Goal: Transaction & Acquisition: Purchase product/service

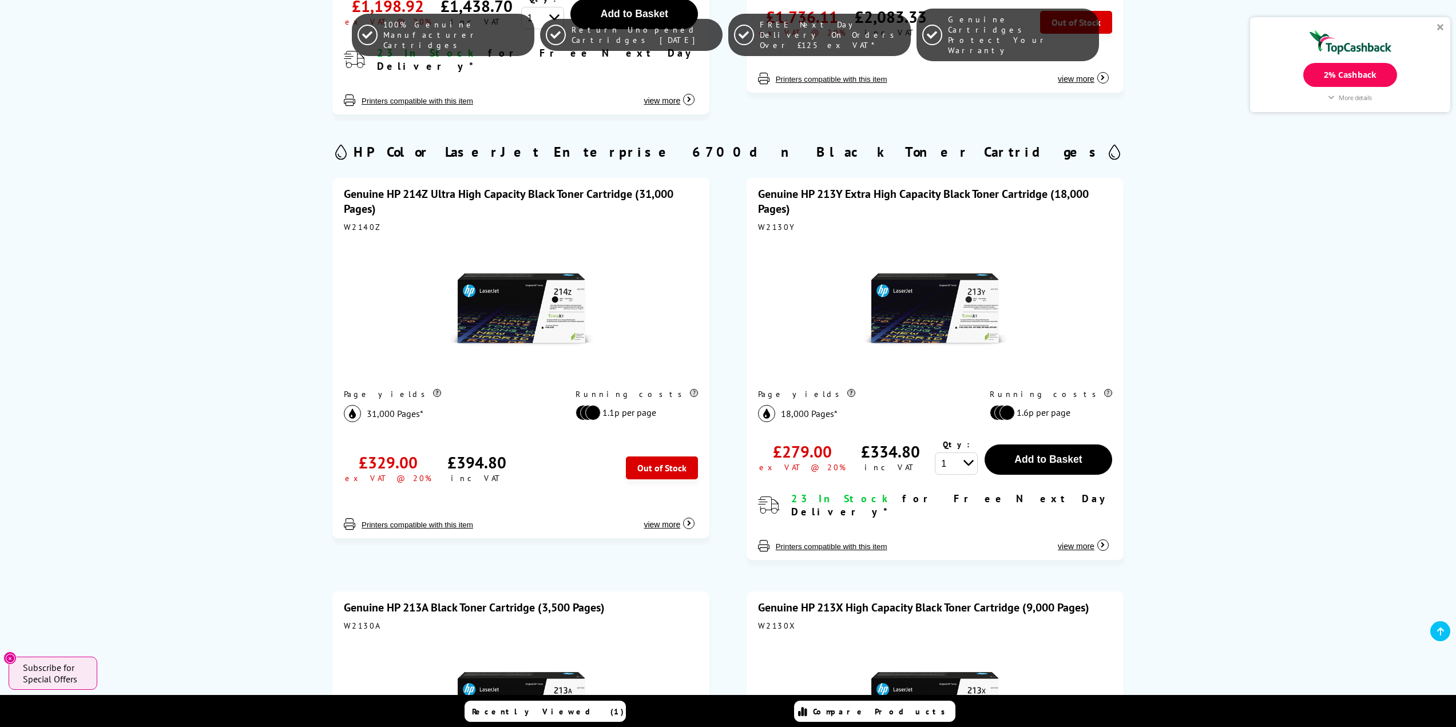
scroll to position [915, 0]
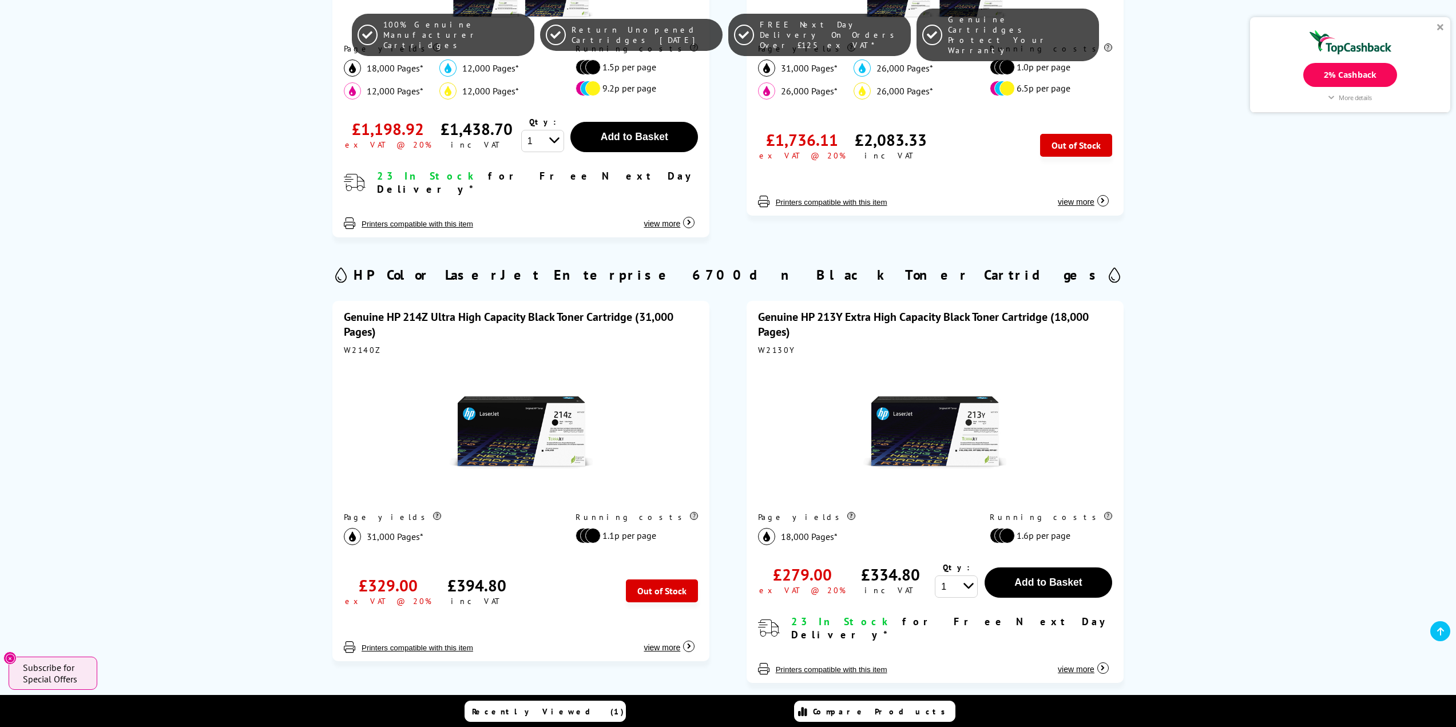
click at [842, 309] on link "Genuine HP 213Y Extra High Capacity Black Toner Cartridge (18,000 Pages)" at bounding box center [923, 324] width 331 height 30
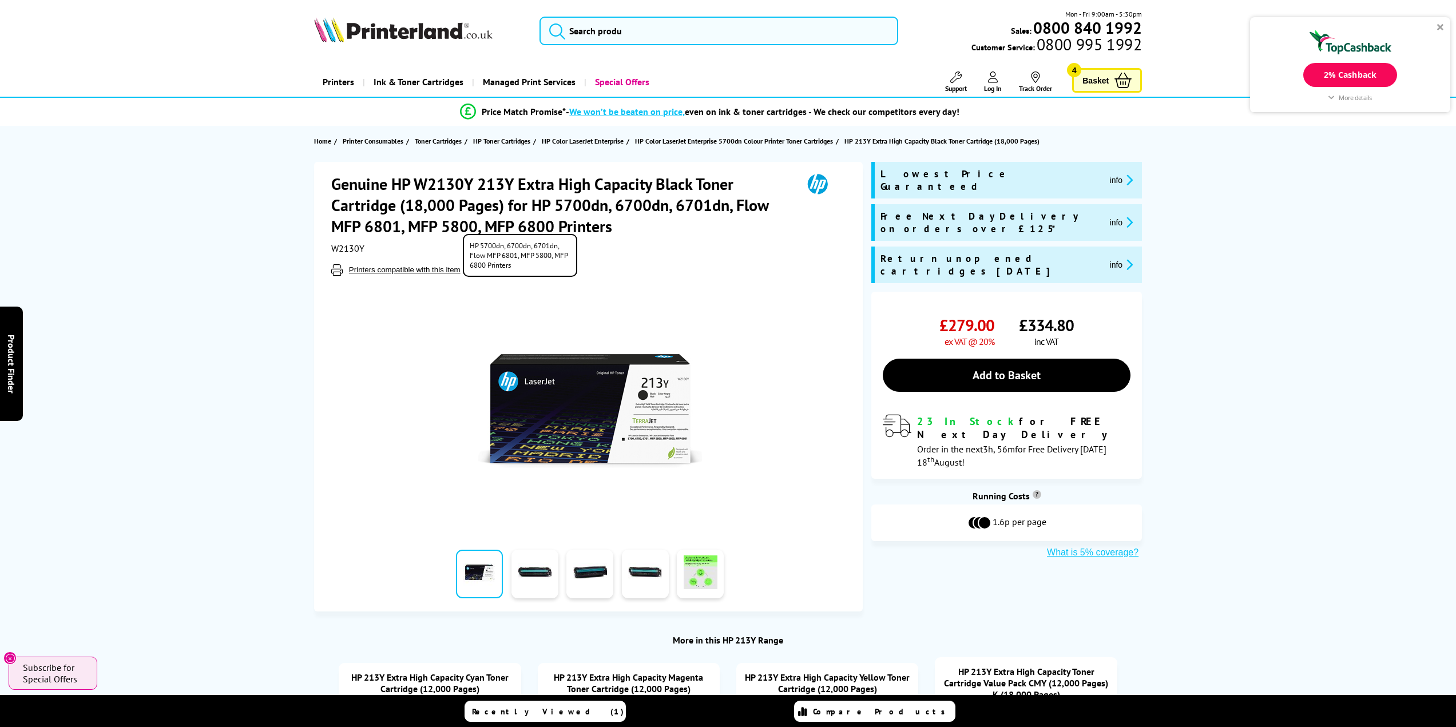
click at [400, 271] on button "Printers compatible with this item" at bounding box center [404, 270] width 118 height 10
click at [709, 296] on div at bounding box center [590, 405] width 518 height 259
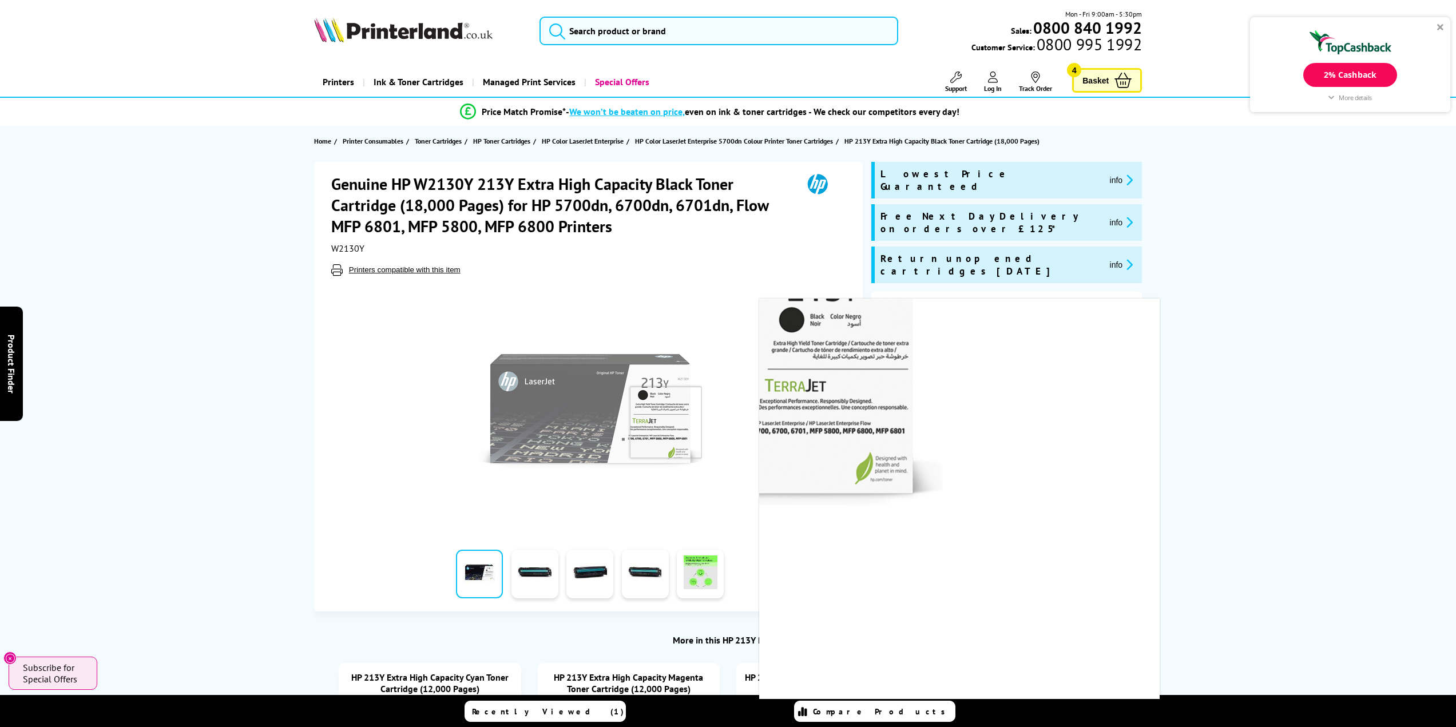
click at [665, 423] on img at bounding box center [590, 411] width 224 height 224
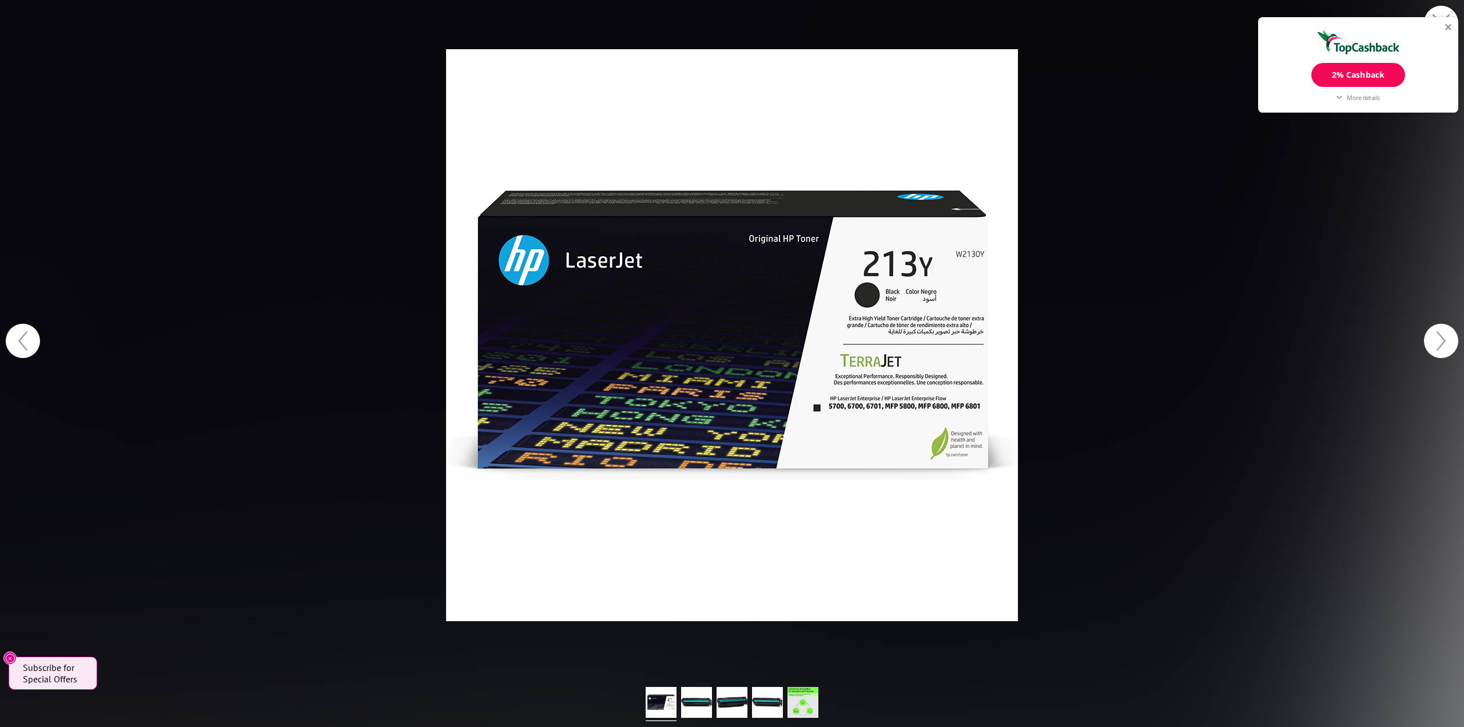
click at [1450, 26] on div at bounding box center [1448, 26] width 7 height 7
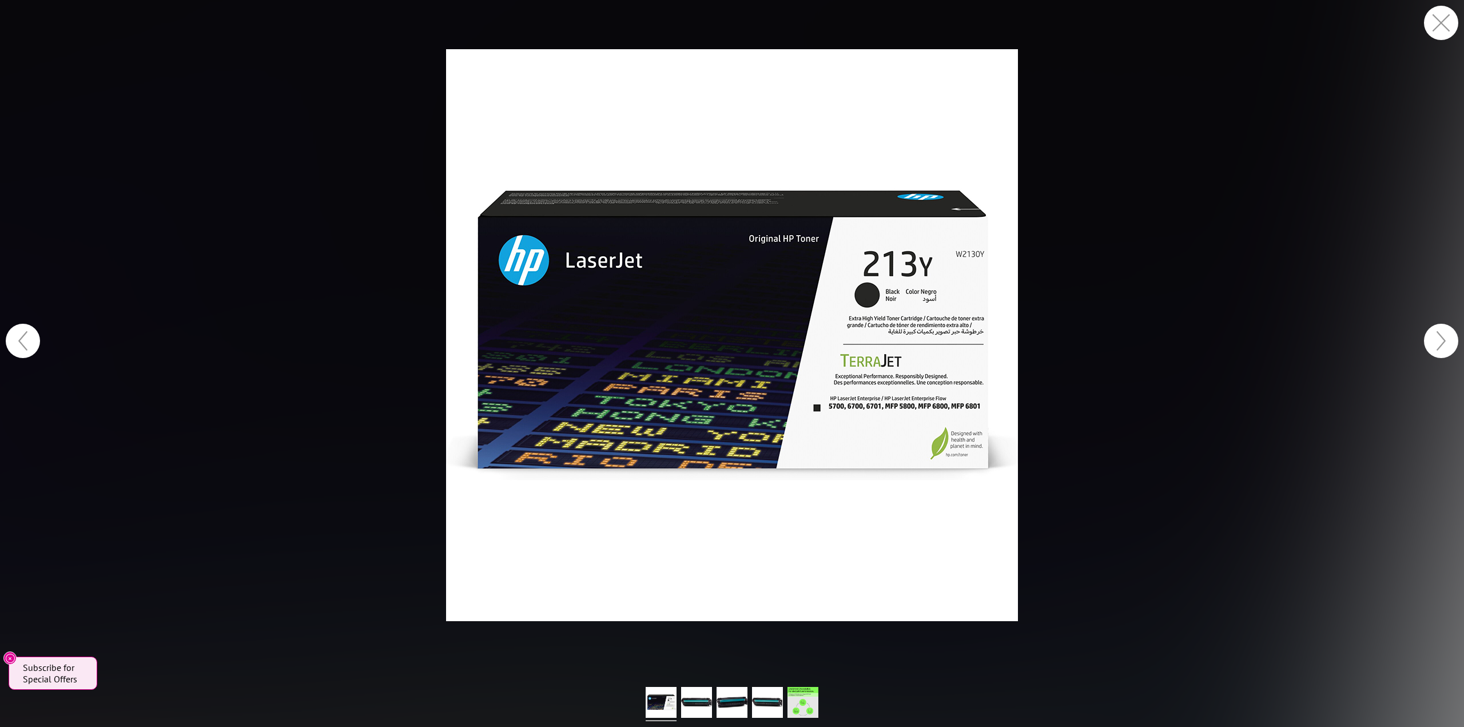
click at [1440, 22] on button "button" at bounding box center [1441, 23] width 34 height 34
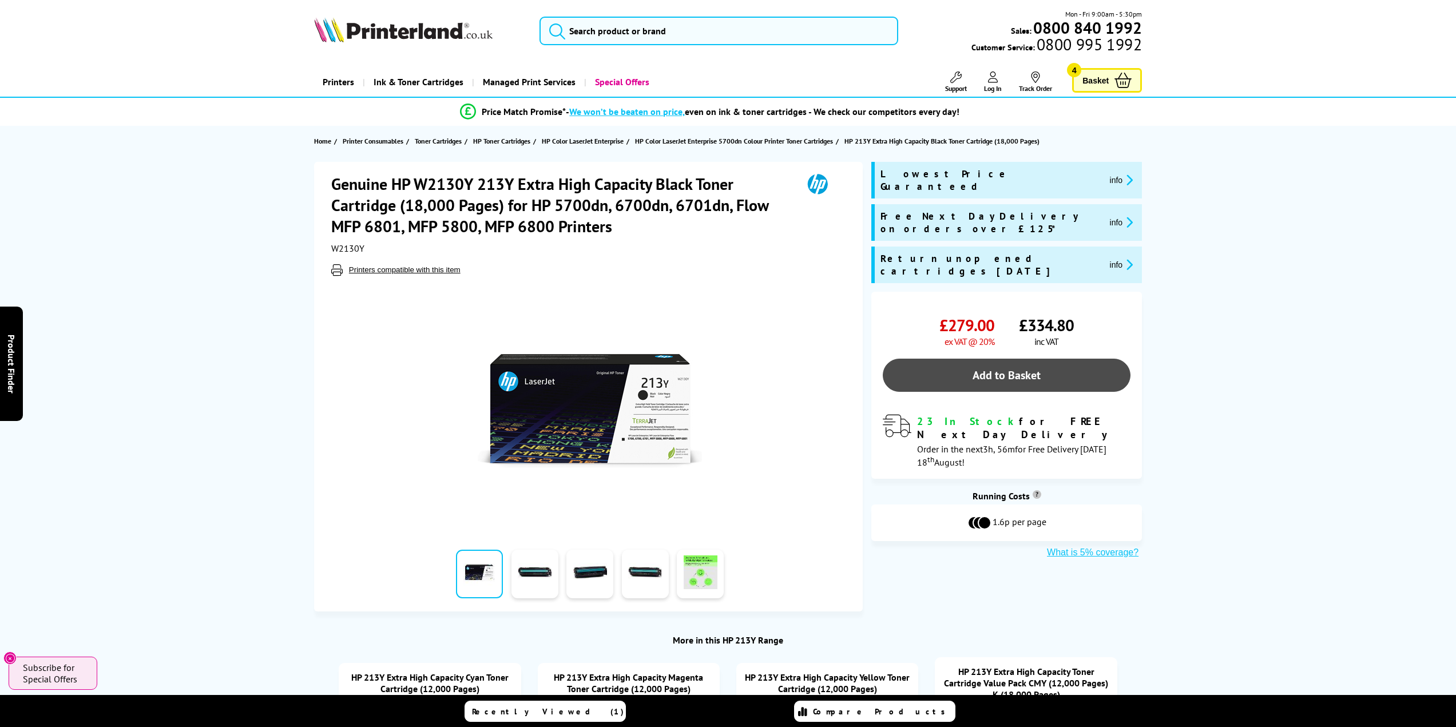
click at [1003, 359] on link "Add to Basket" at bounding box center [1006, 375] width 248 height 33
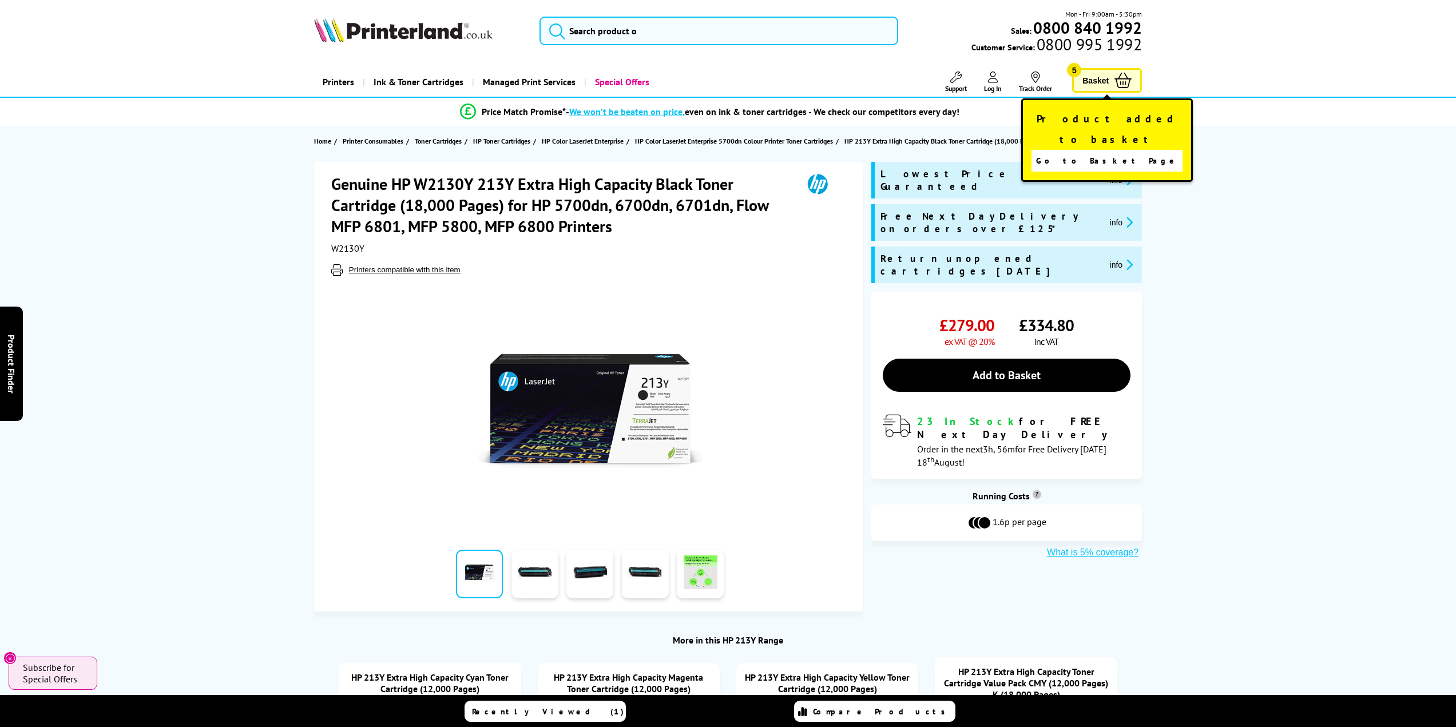
click at [1104, 80] on span "Basket" at bounding box center [1095, 80] width 26 height 15
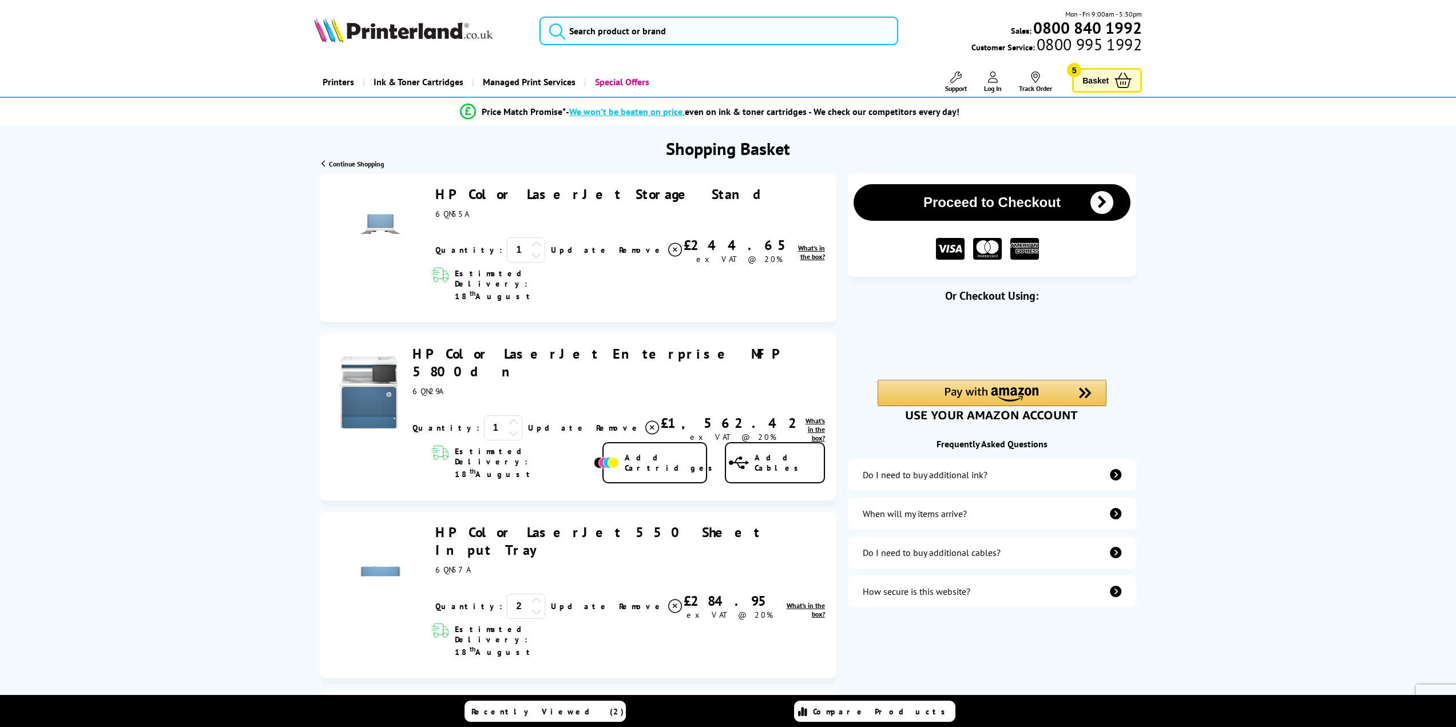
click at [619, 247] on span "Remove" at bounding box center [641, 250] width 45 height 10
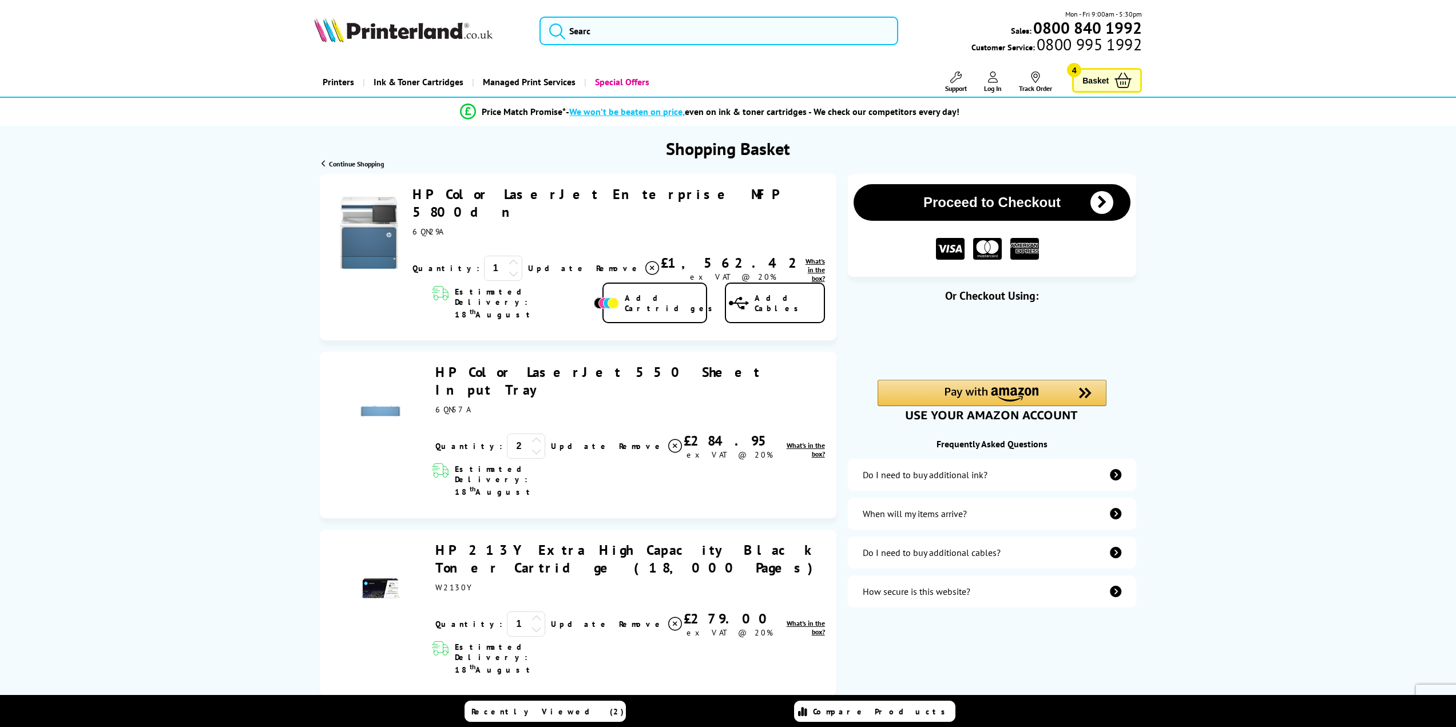
click at [596, 263] on span "Remove" at bounding box center [618, 268] width 45 height 10
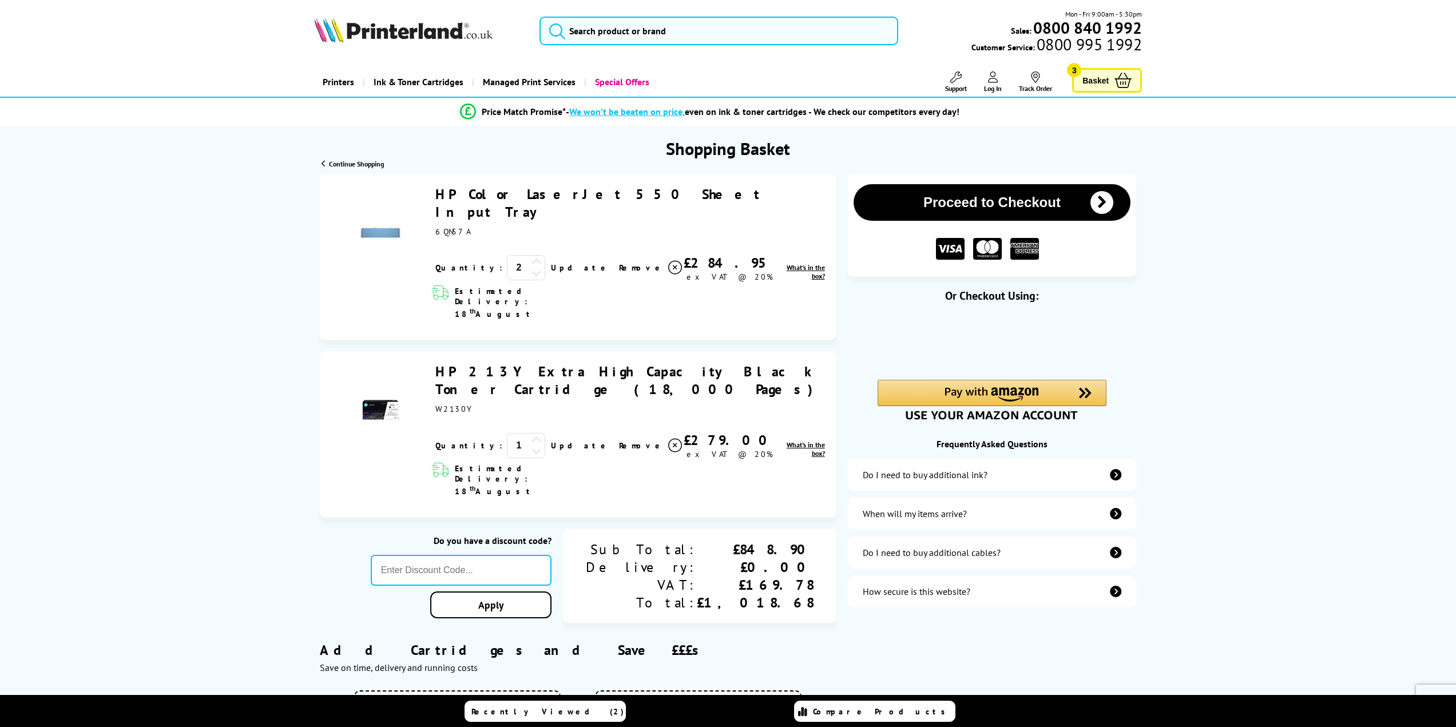
click at [619, 263] on span "Remove" at bounding box center [641, 268] width 45 height 10
